Goal: Subscribe to service/newsletter

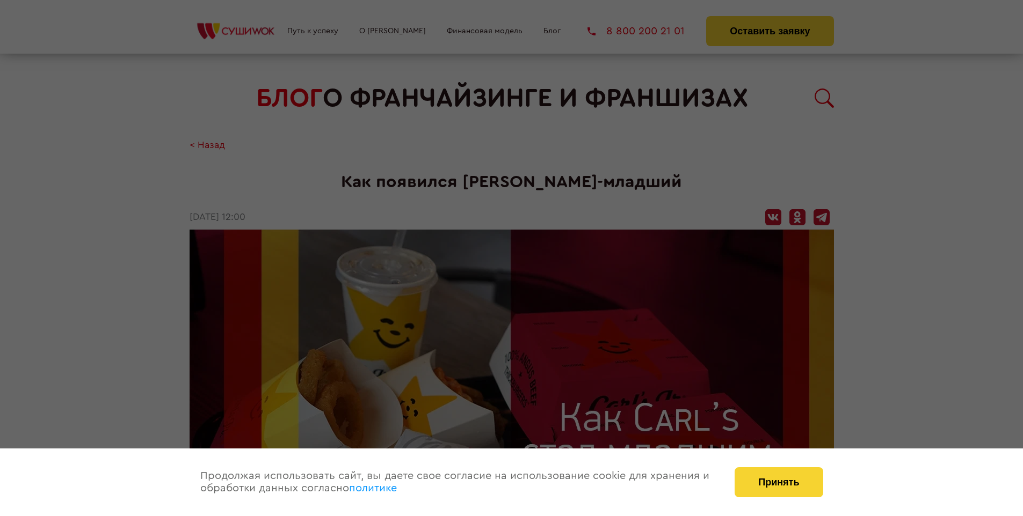
scroll to position [1166, 0]
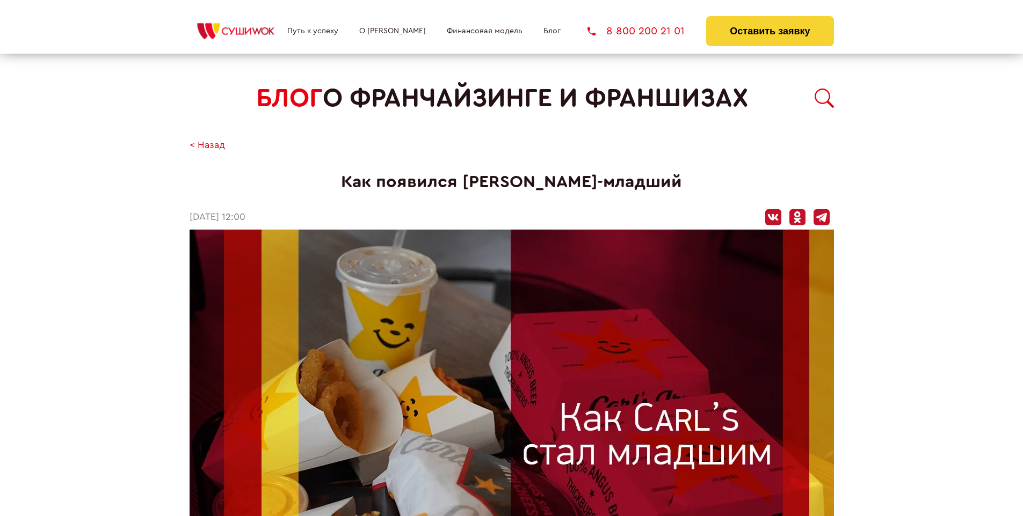
scroll to position [1166, 0]
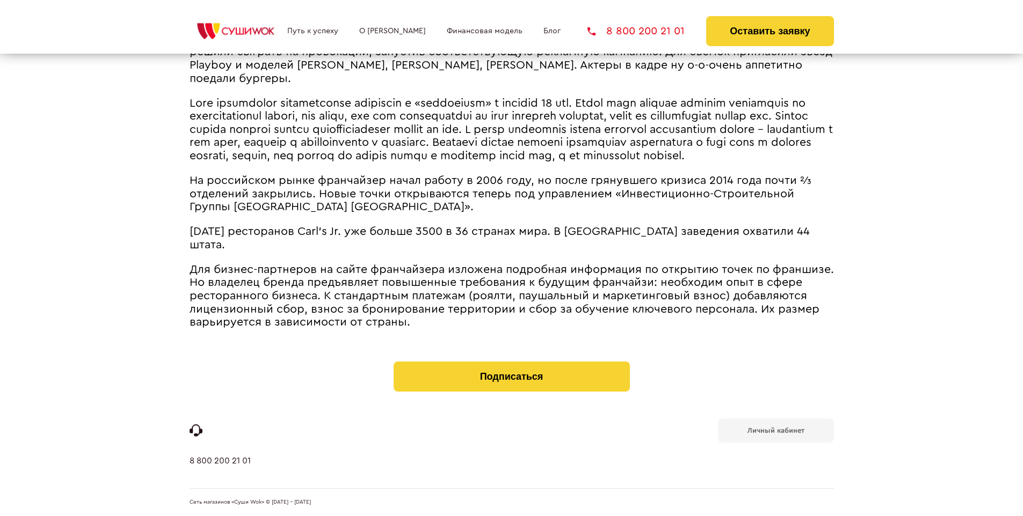
click at [775, 430] on b "Личный кабинет" at bounding box center [775, 430] width 57 height 7
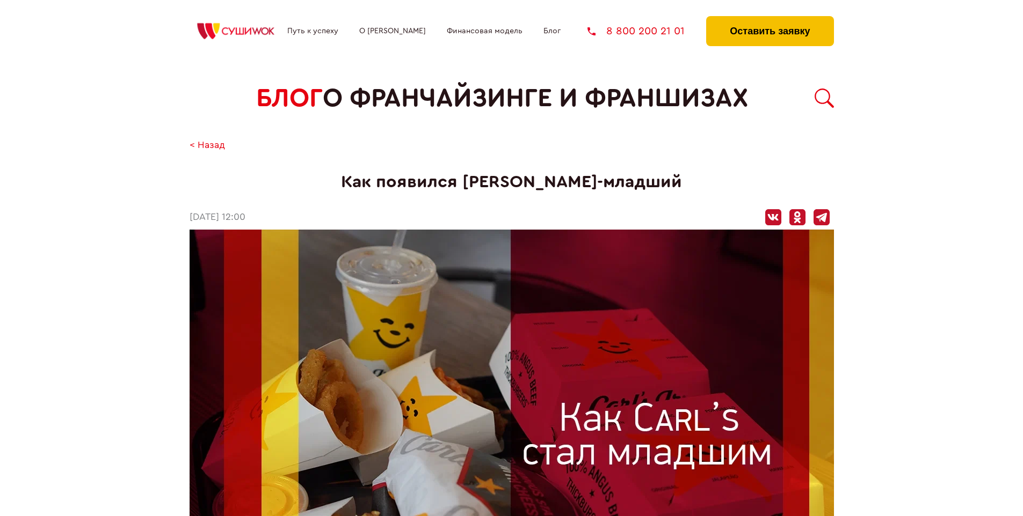
click at [769, 19] on button "Оставить заявку" at bounding box center [769, 31] width 127 height 30
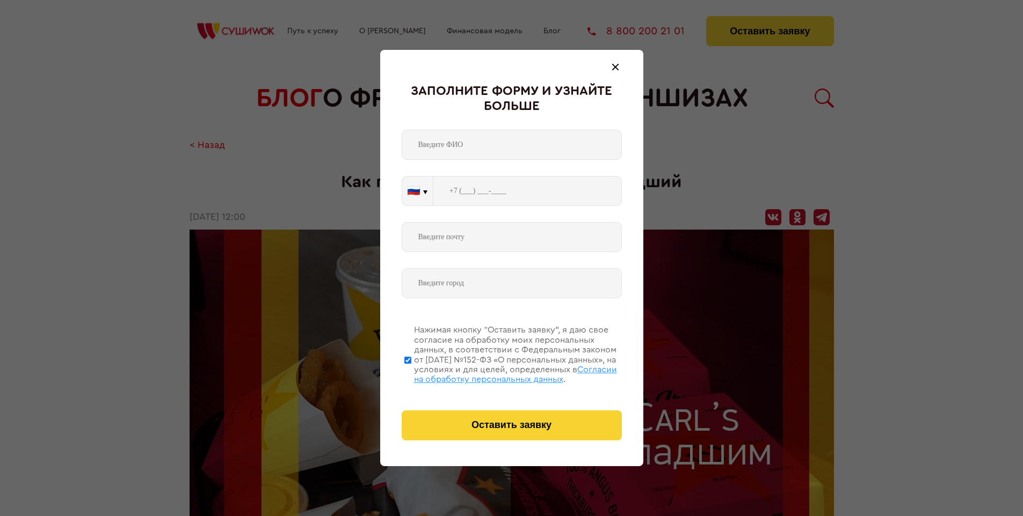
click at [498, 373] on span "Согласии на обработку персональных данных" at bounding box center [515, 375] width 203 height 18
click at [411, 373] on input "Нажимая кнопку “Оставить заявку”, я даю свое согласие на обработку моих персона…" at bounding box center [407, 360] width 7 height 86
checkbox input "false"
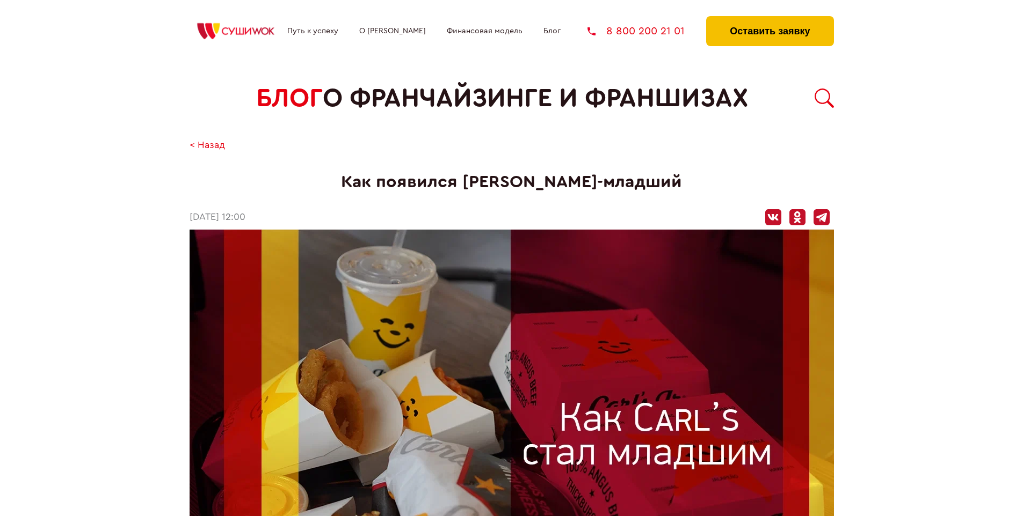
click at [769, 19] on button "Оставить заявку" at bounding box center [769, 31] width 127 height 30
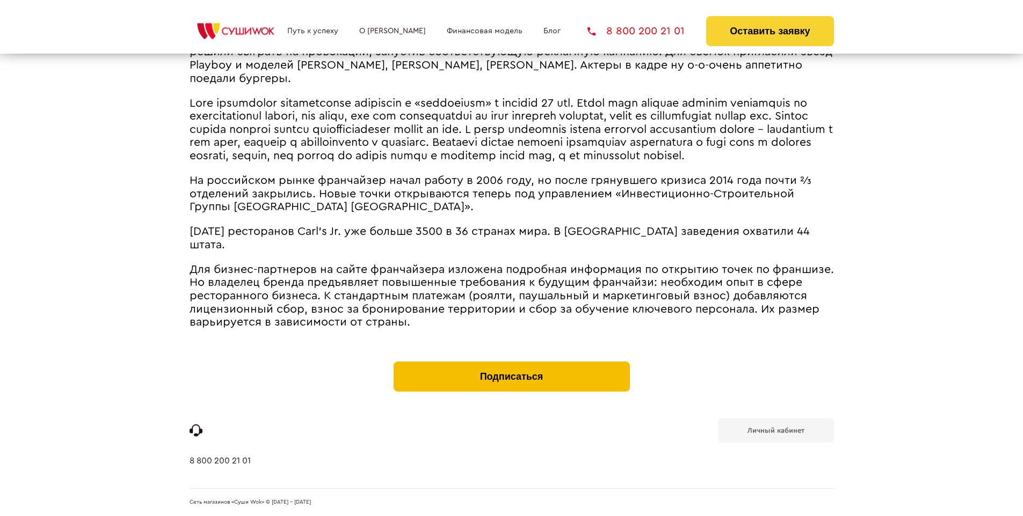
click at [511, 364] on button "Подписаться" at bounding box center [512, 377] width 236 height 30
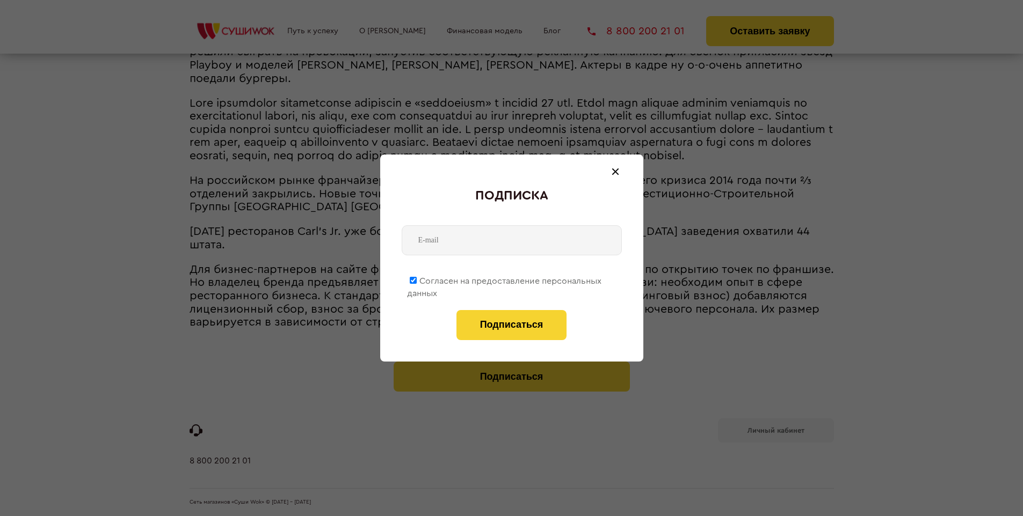
click at [505, 279] on span "Согласен на предоставление персональных данных" at bounding box center [504, 287] width 194 height 21
click at [417, 279] on input "Согласен на предоставление персональных данных" at bounding box center [413, 280] width 7 height 7
checkbox input "false"
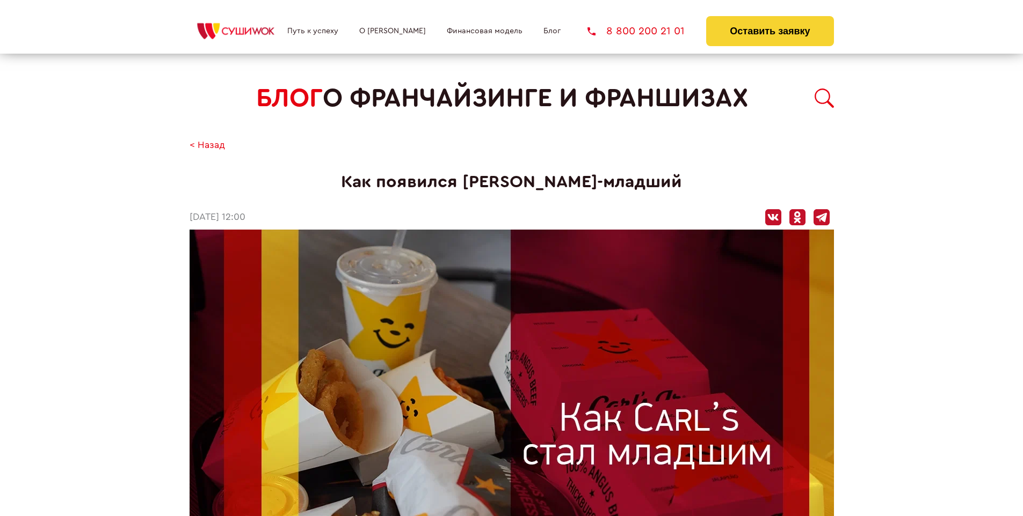
scroll to position [1166, 0]
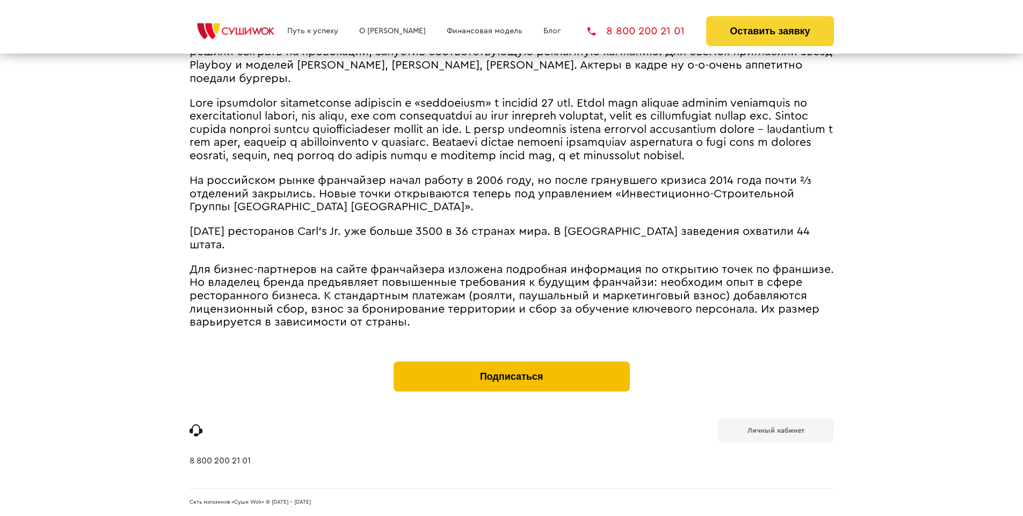
click at [511, 364] on button "Подписаться" at bounding box center [512, 377] width 236 height 30
